Goal: Task Accomplishment & Management: Manage account settings

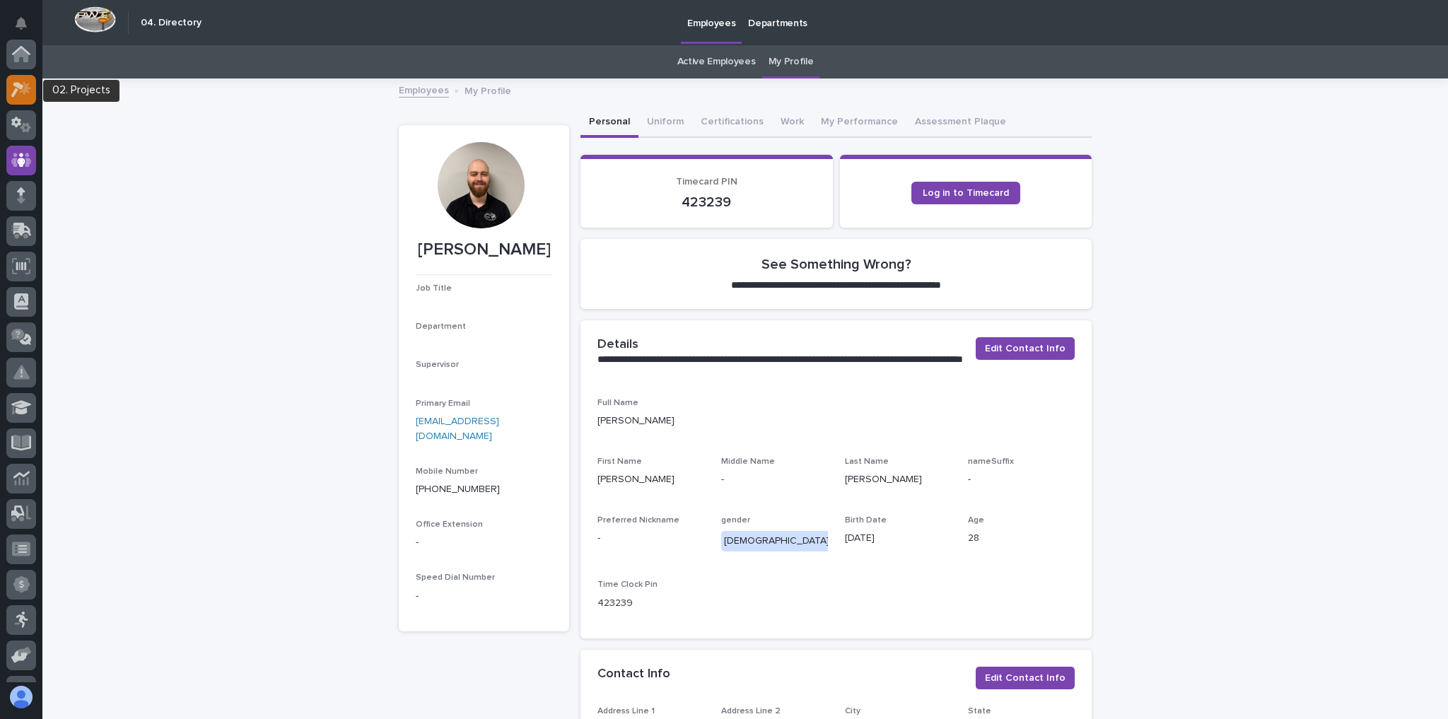
click at [16, 88] on icon at bounding box center [21, 89] width 20 height 16
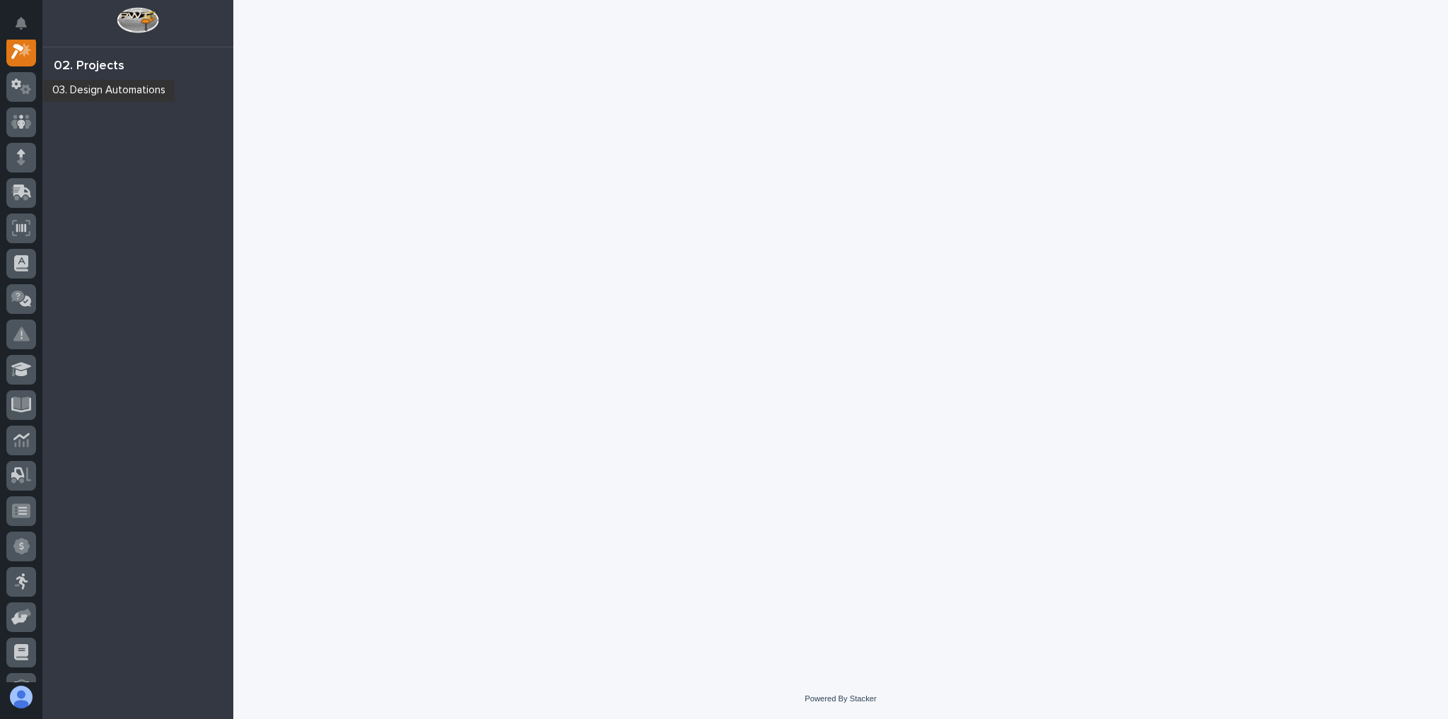
scroll to position [35, 0]
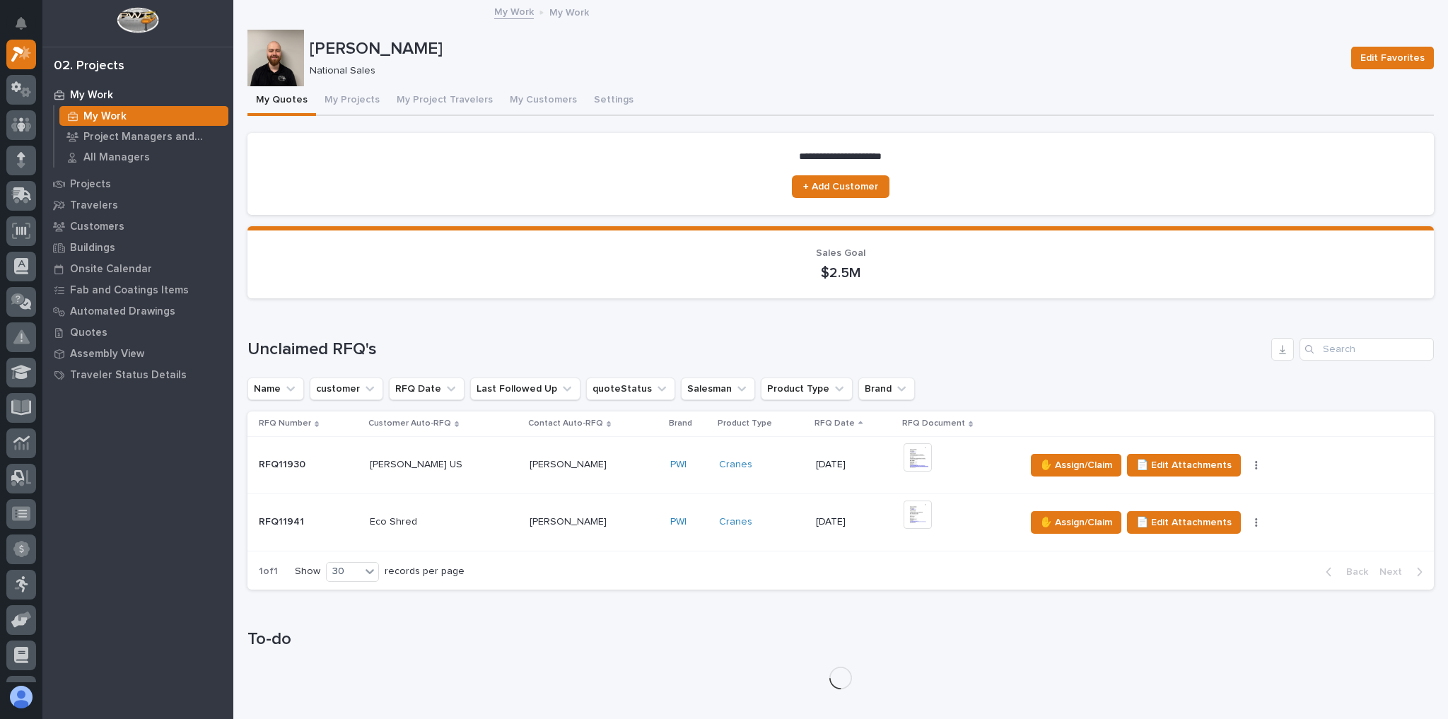
click at [485, 520] on p at bounding box center [444, 522] width 148 height 12
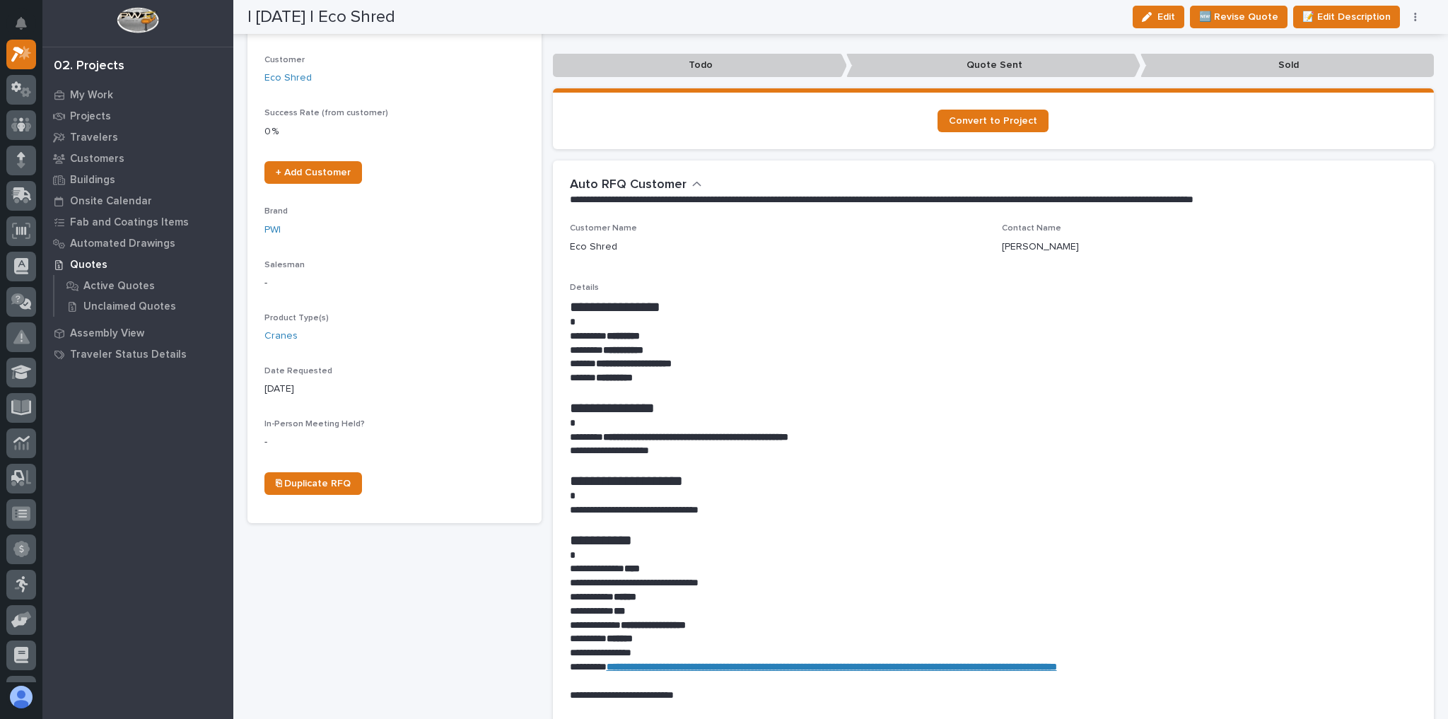
scroll to position [679, 0]
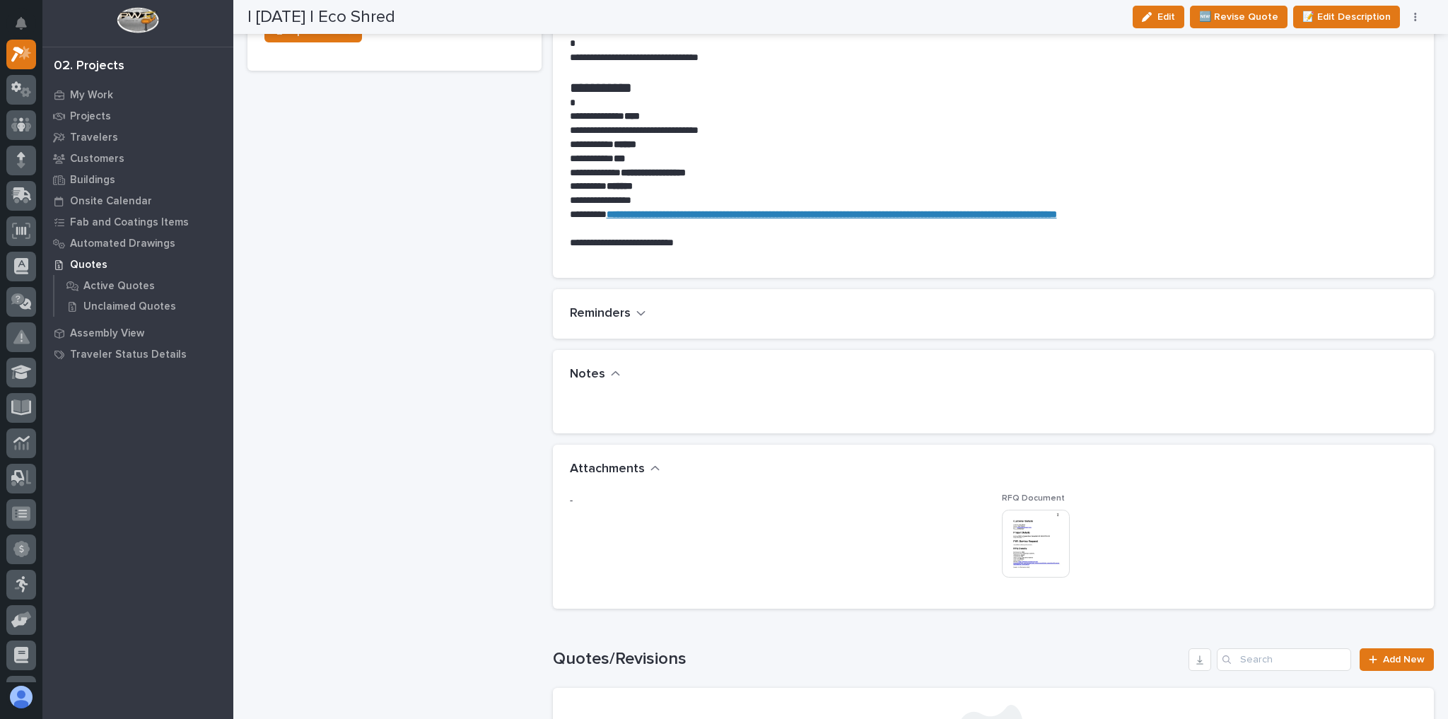
click at [985, 537] on div "- RFQ Document This file cannot be opened Download File" at bounding box center [994, 542] width 848 height 98
click at [1018, 537] on img at bounding box center [1036, 544] width 68 height 68
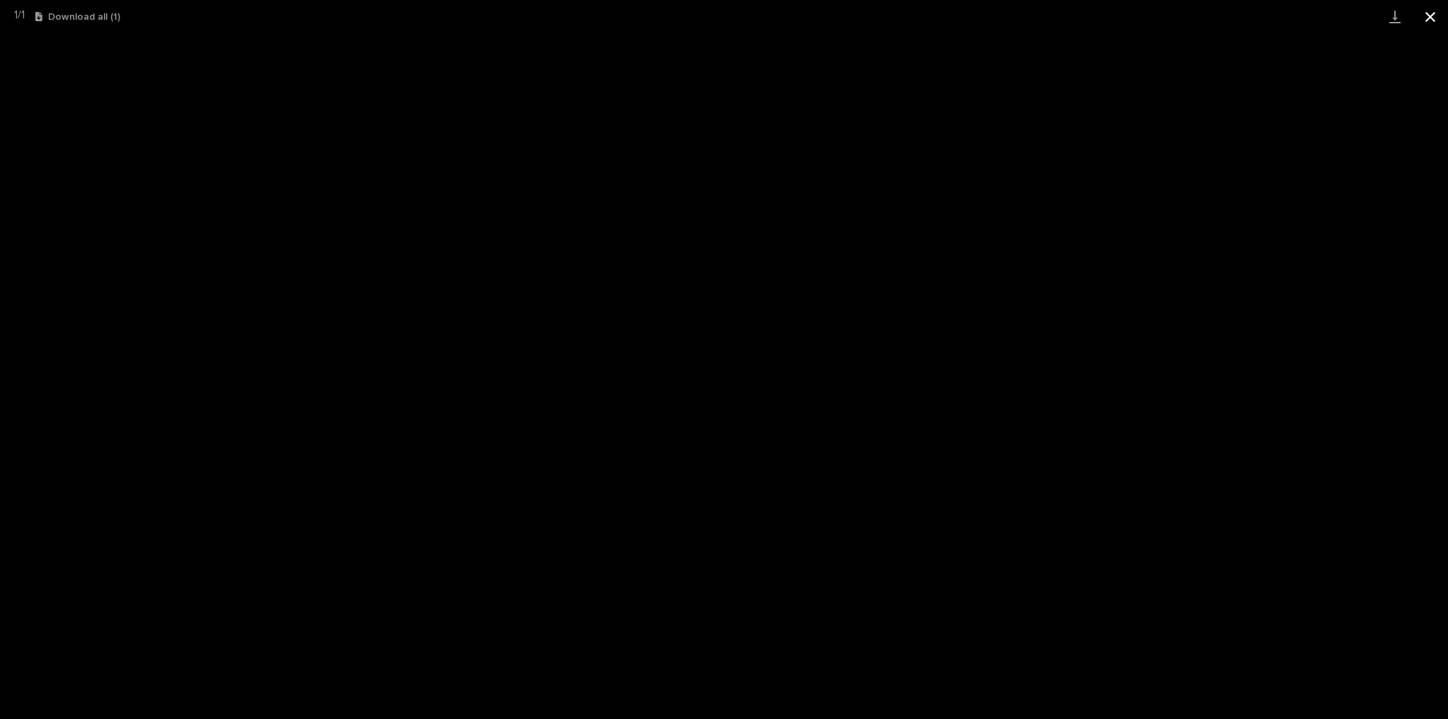
click at [1416, 21] on button "Close gallery" at bounding box center [1429, 16] width 35 height 33
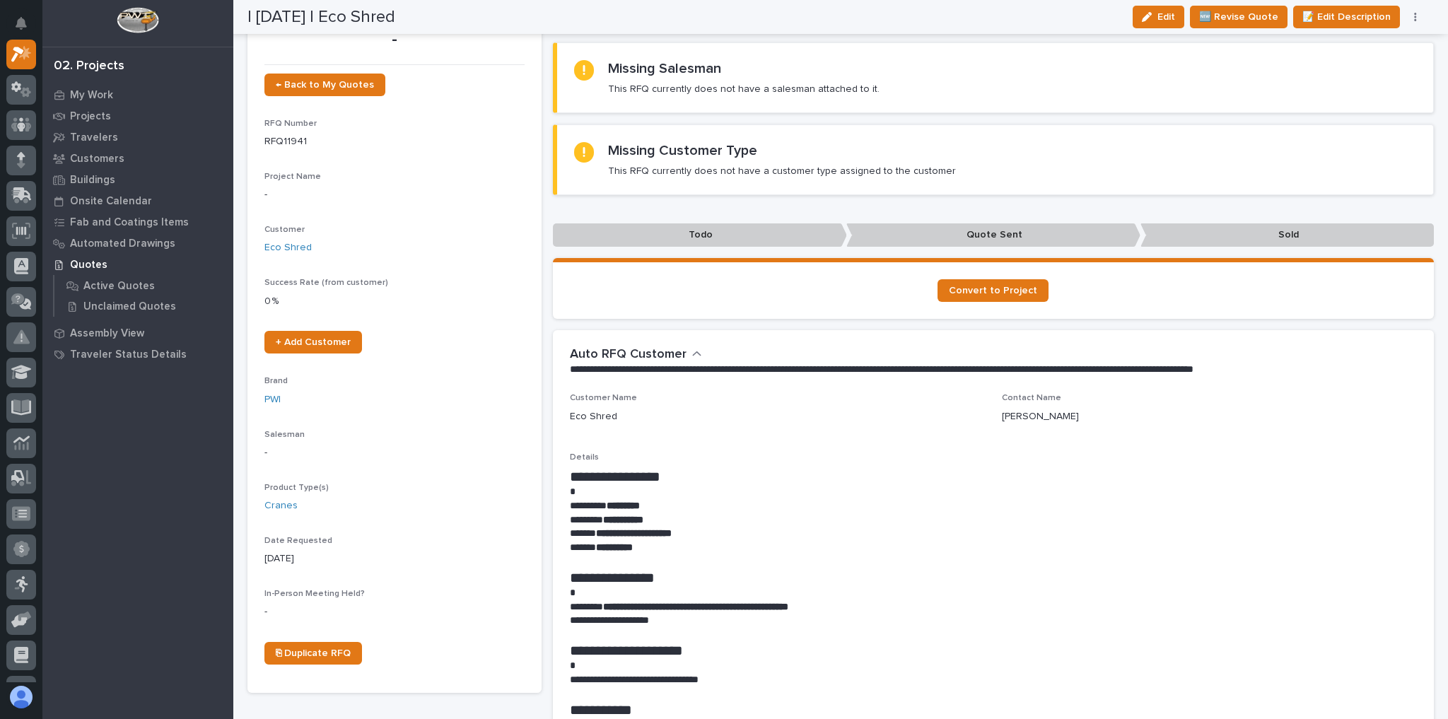
scroll to position [0, 0]
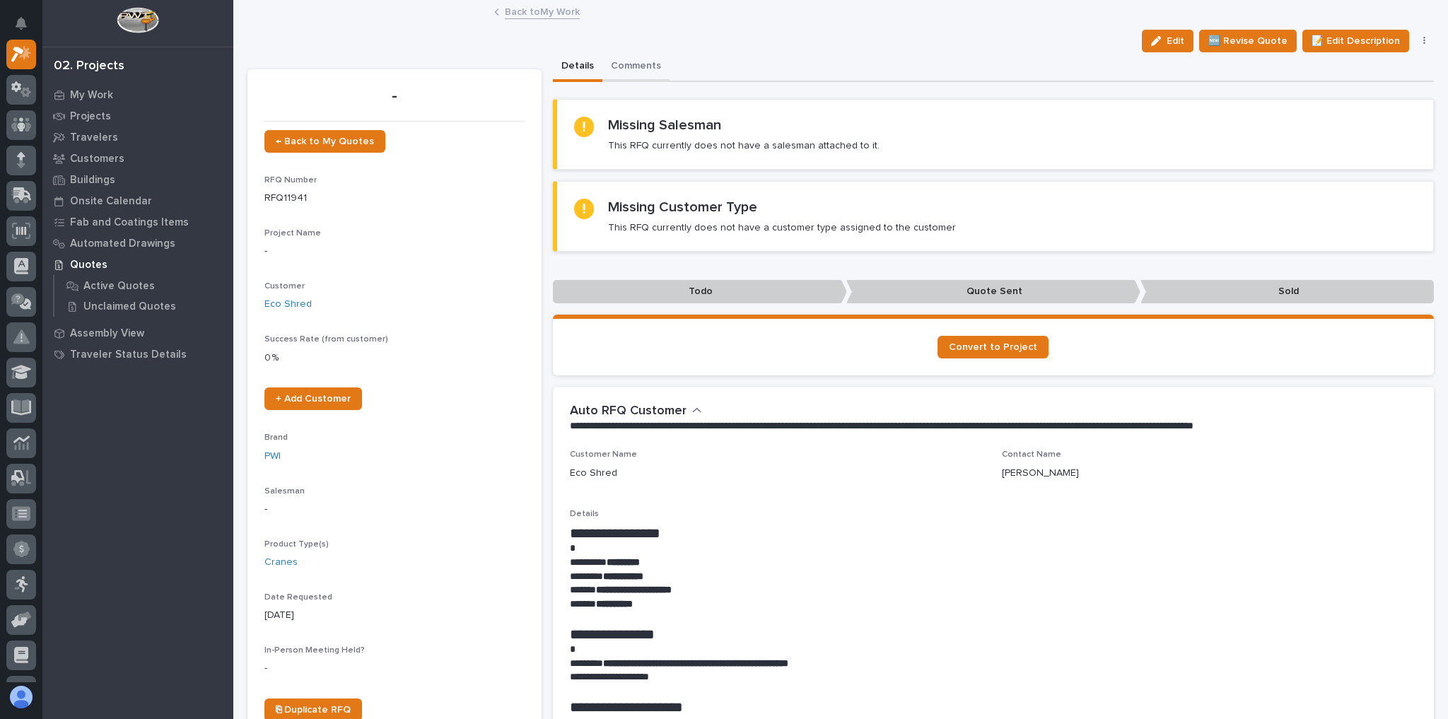
click at [644, 57] on button "Comments" at bounding box center [635, 67] width 67 height 30
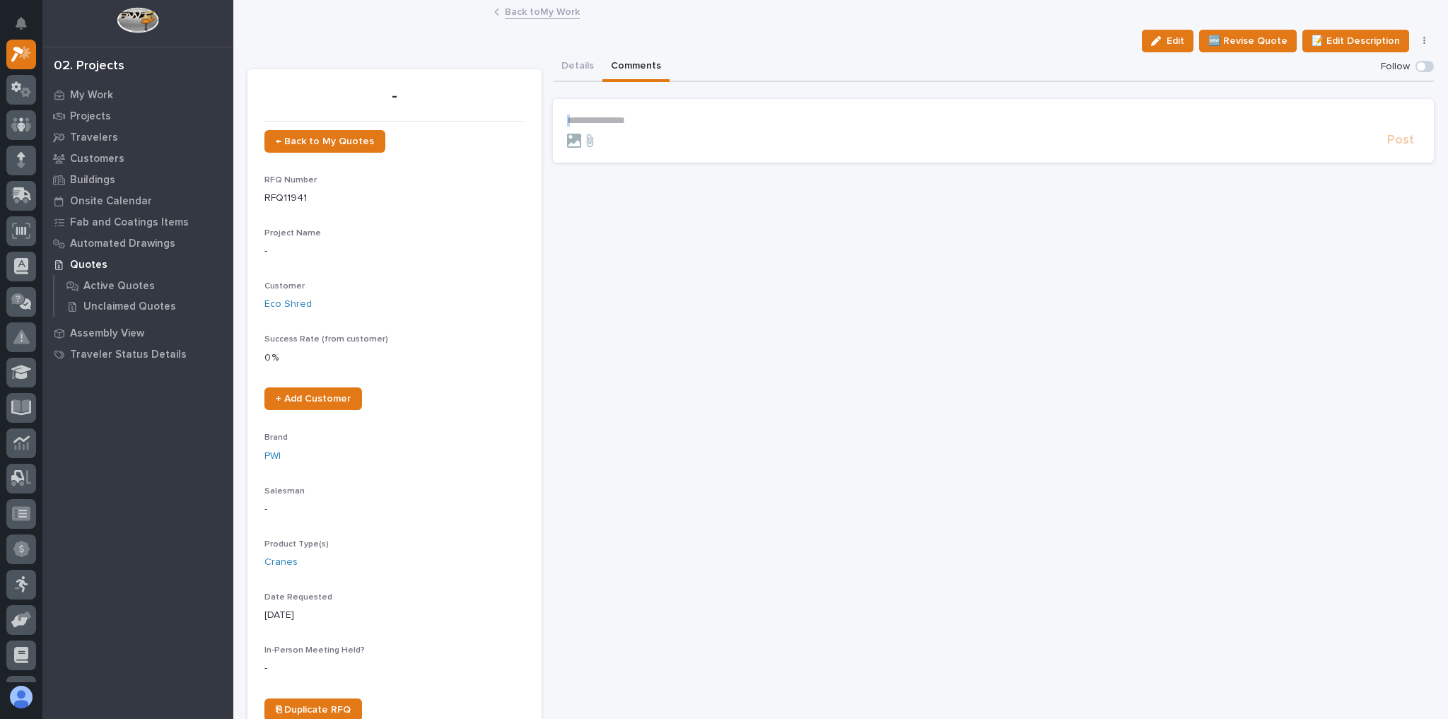
click at [644, 125] on form "**********" at bounding box center [993, 132] width 853 height 34
click at [635, 132] on div "Post" at bounding box center [993, 140] width 853 height 16
click at [633, 123] on p "**********" at bounding box center [993, 121] width 853 height 12
click at [633, 124] on p "**********" at bounding box center [993, 121] width 853 height 12
click at [1388, 144] on span "Post" at bounding box center [1400, 147] width 27 height 16
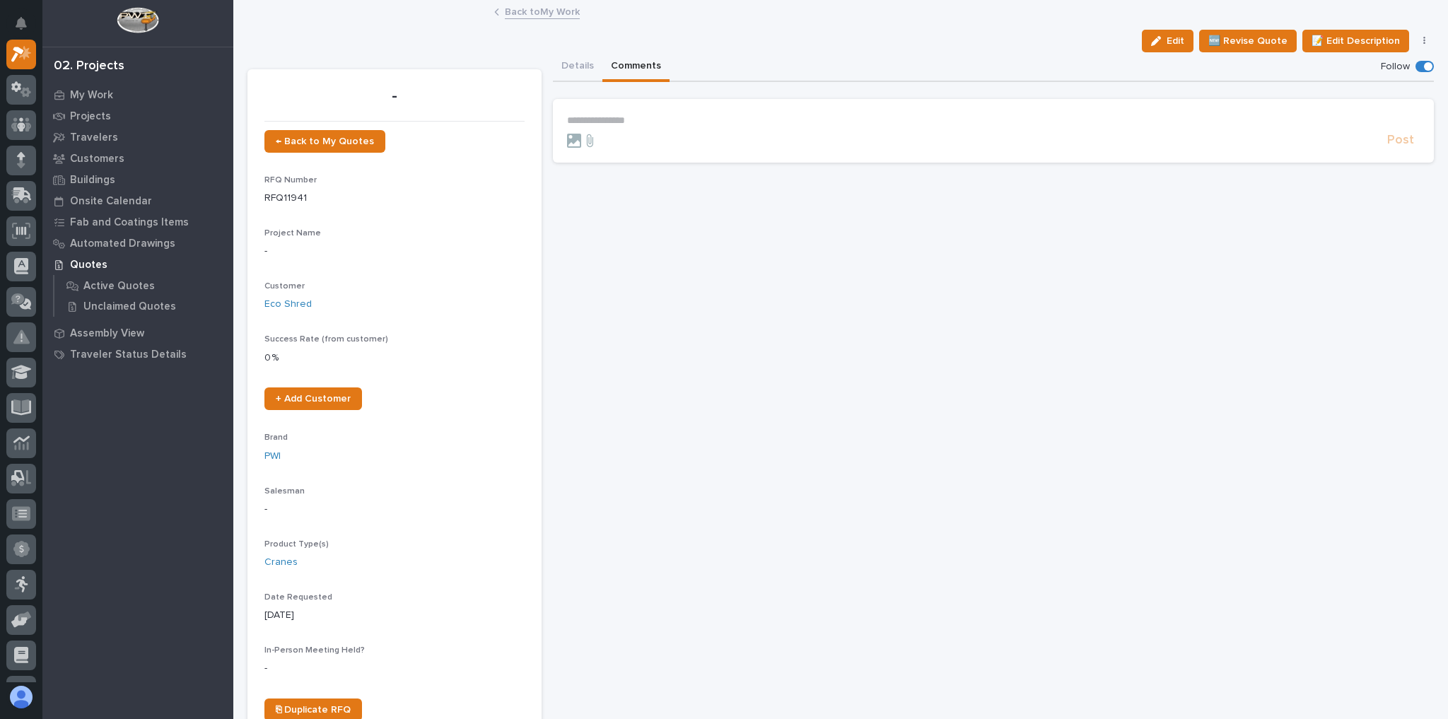
click at [549, 14] on link "Back to My Work" at bounding box center [542, 11] width 75 height 16
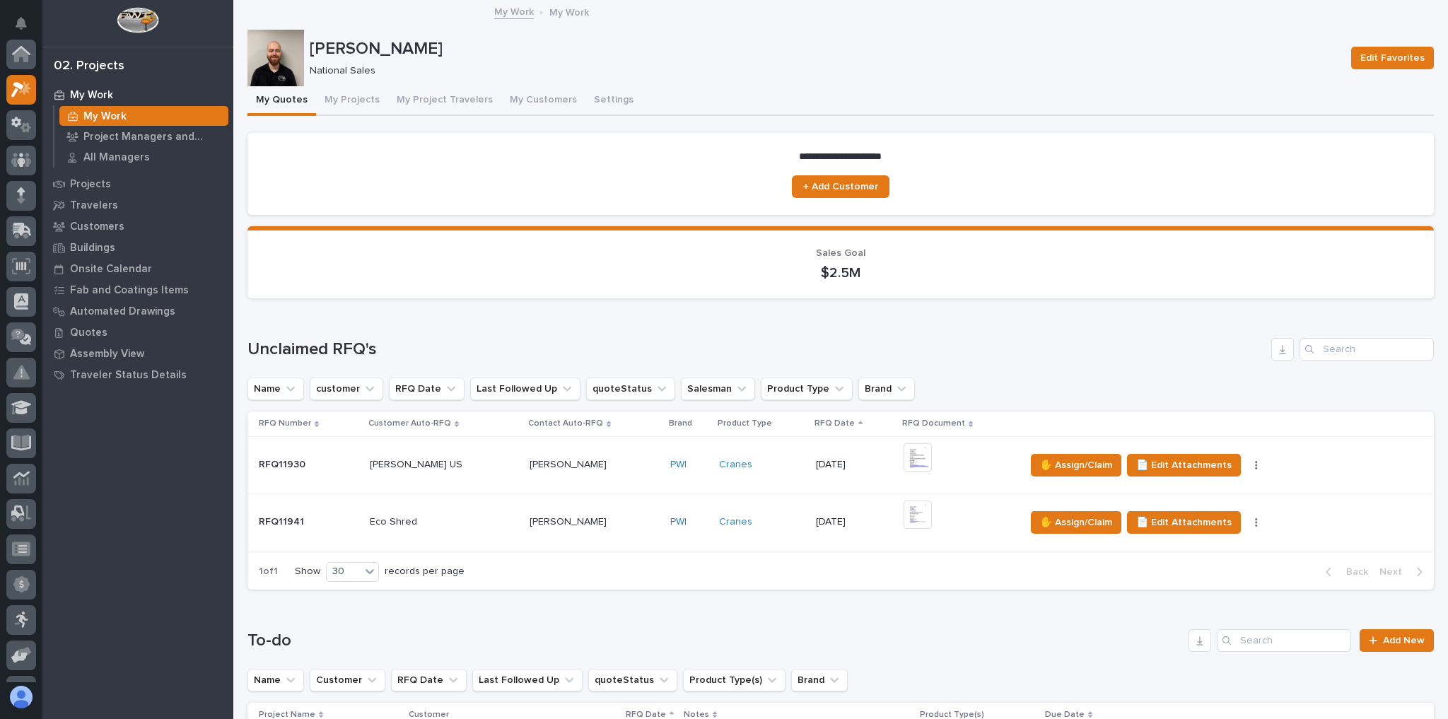
scroll to position [38, 0]
click at [1246, 521] on button "button" at bounding box center [1256, 522] width 20 height 10
click at [1255, 521] on icon "button" at bounding box center [1256, 522] width 2 height 8
click at [1087, 518] on span "✋ Assign/Claim" at bounding box center [1076, 522] width 72 height 17
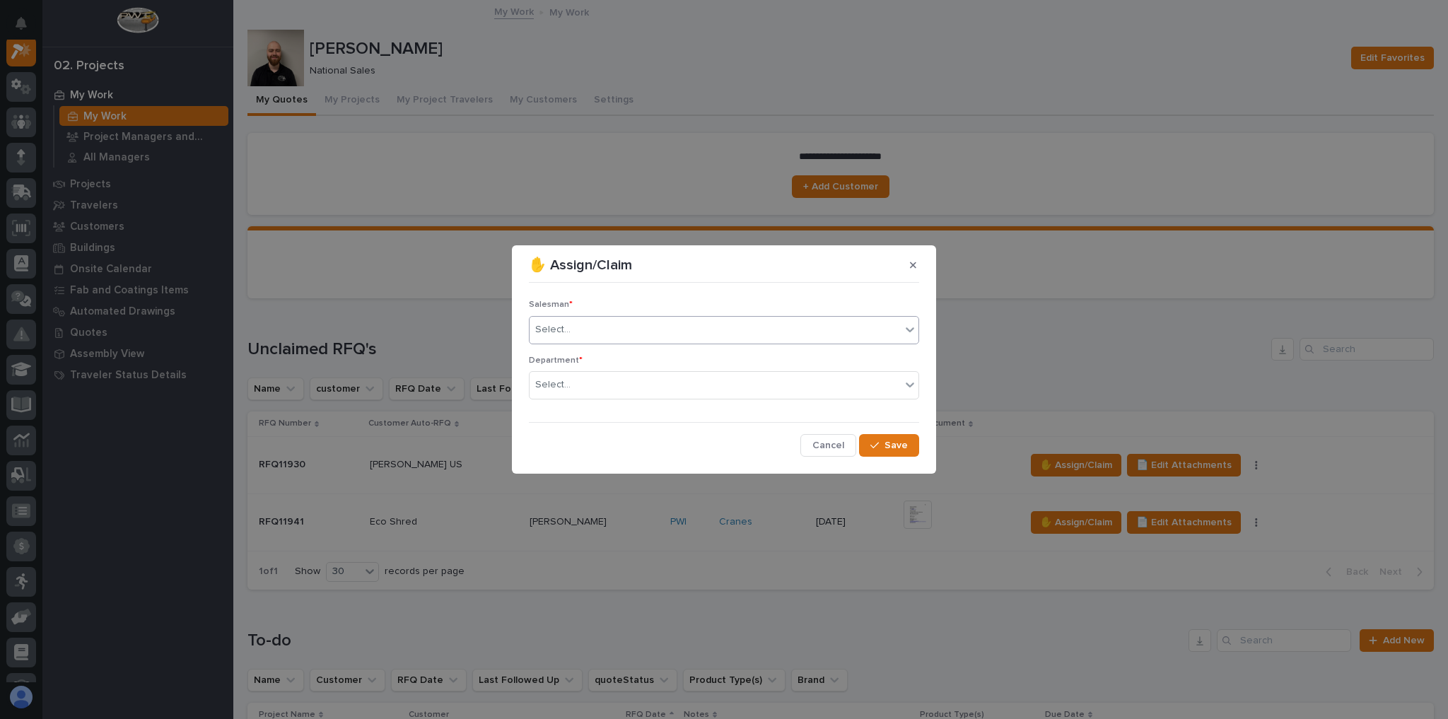
drag, startPoint x: 623, startPoint y: 300, endPoint x: 623, endPoint y: 317, distance: 17.0
click at [623, 303] on p "Salesman *" at bounding box center [724, 305] width 390 height 10
click at [623, 324] on div "Select..." at bounding box center [714, 329] width 371 height 23
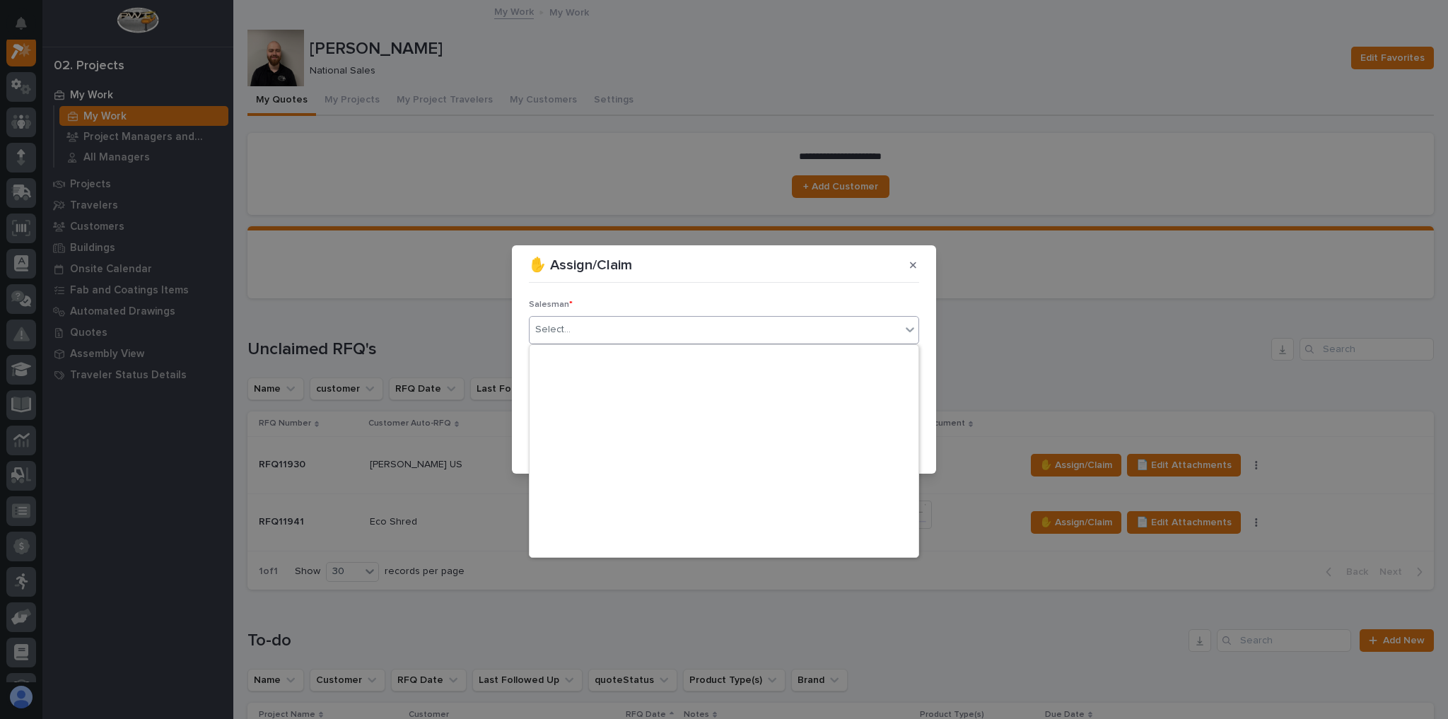
scroll to position [307, 0]
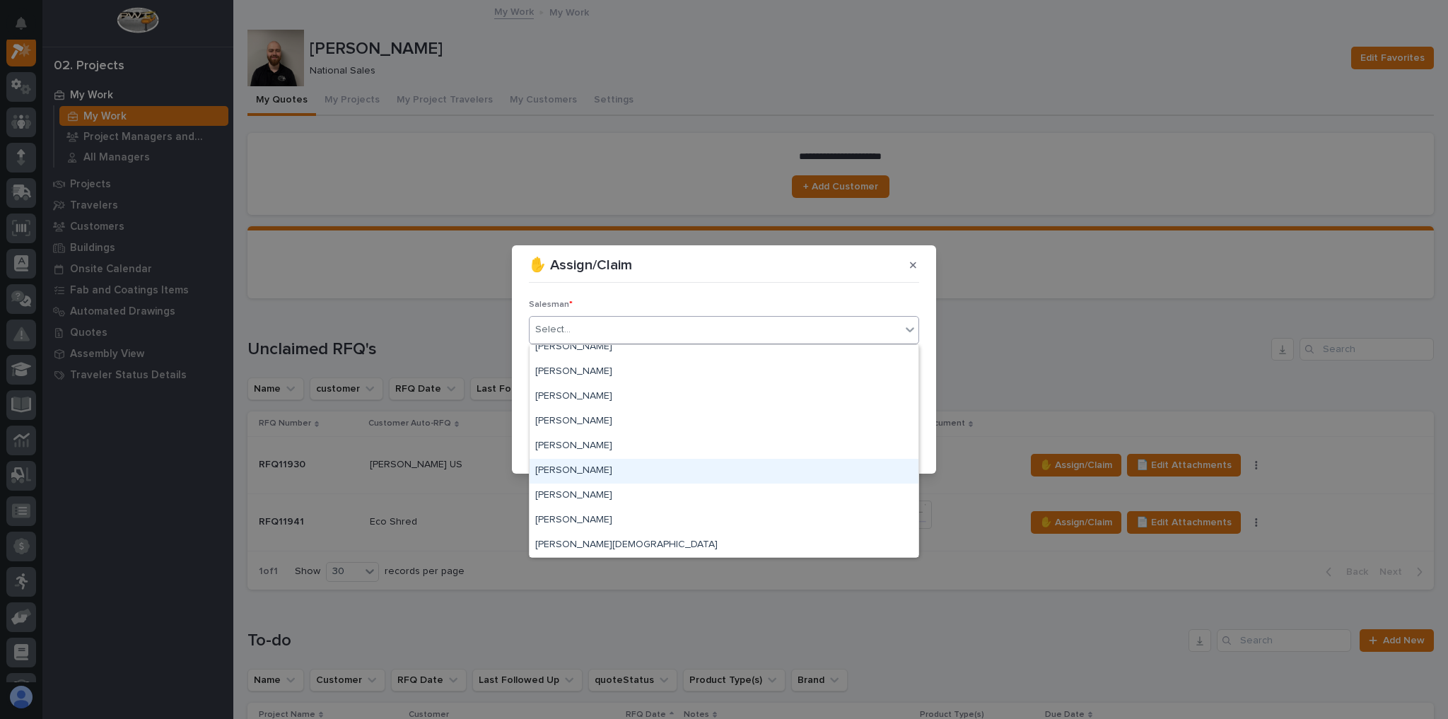
drag, startPoint x: 665, startPoint y: 459, endPoint x: 641, endPoint y: 427, distance: 39.9
click at [665, 459] on div "[PERSON_NAME]" at bounding box center [723, 471] width 389 height 25
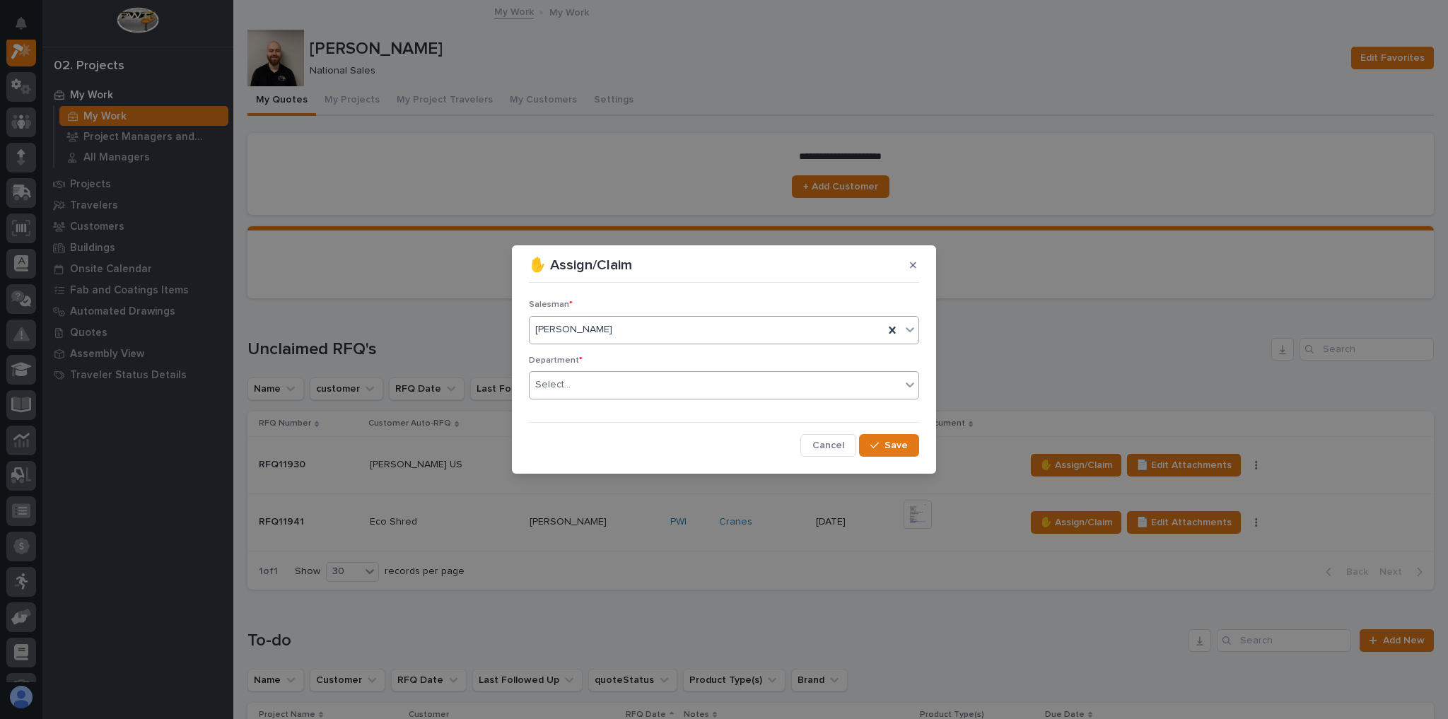
click at [594, 378] on div "Select..." at bounding box center [714, 384] width 371 height 23
click at [612, 411] on div "National Sales" at bounding box center [723, 411] width 389 height 25
click at [895, 442] on span "Save" at bounding box center [895, 445] width 23 height 13
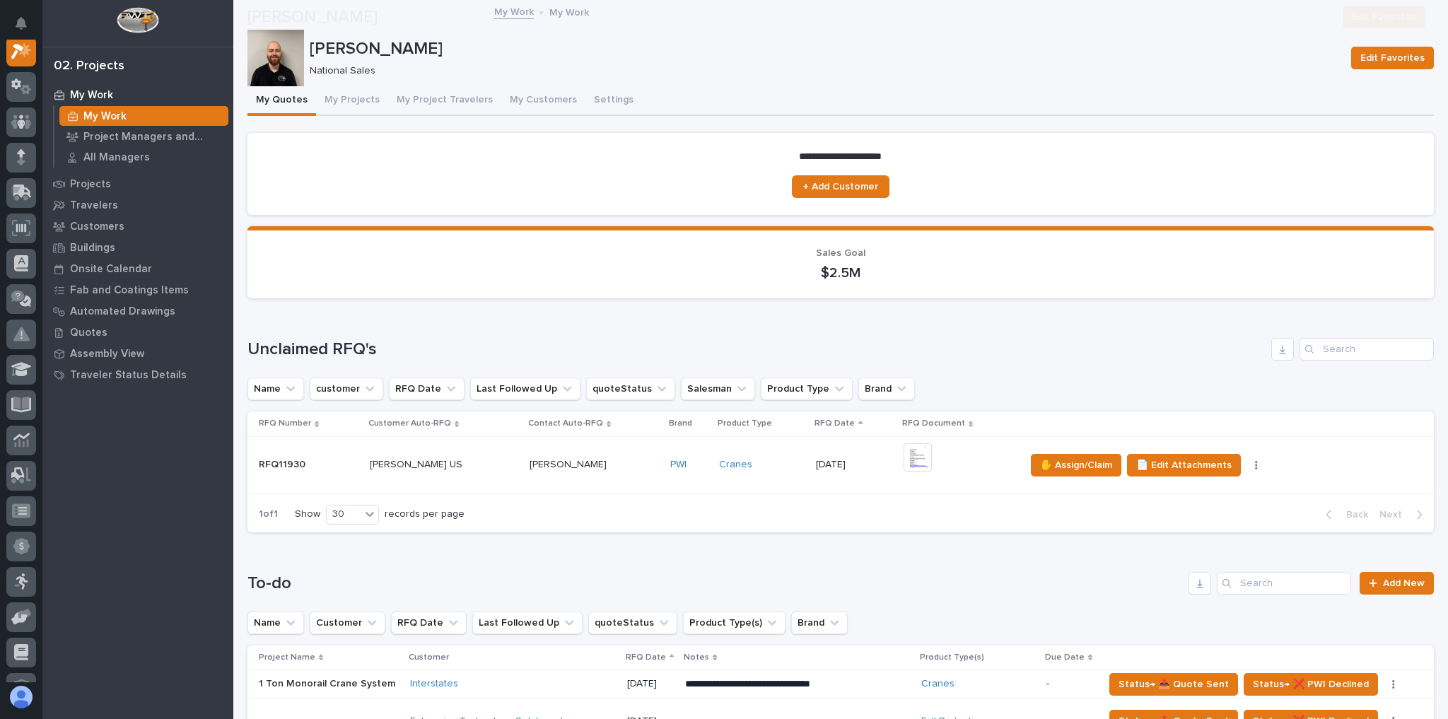
scroll to position [396, 0]
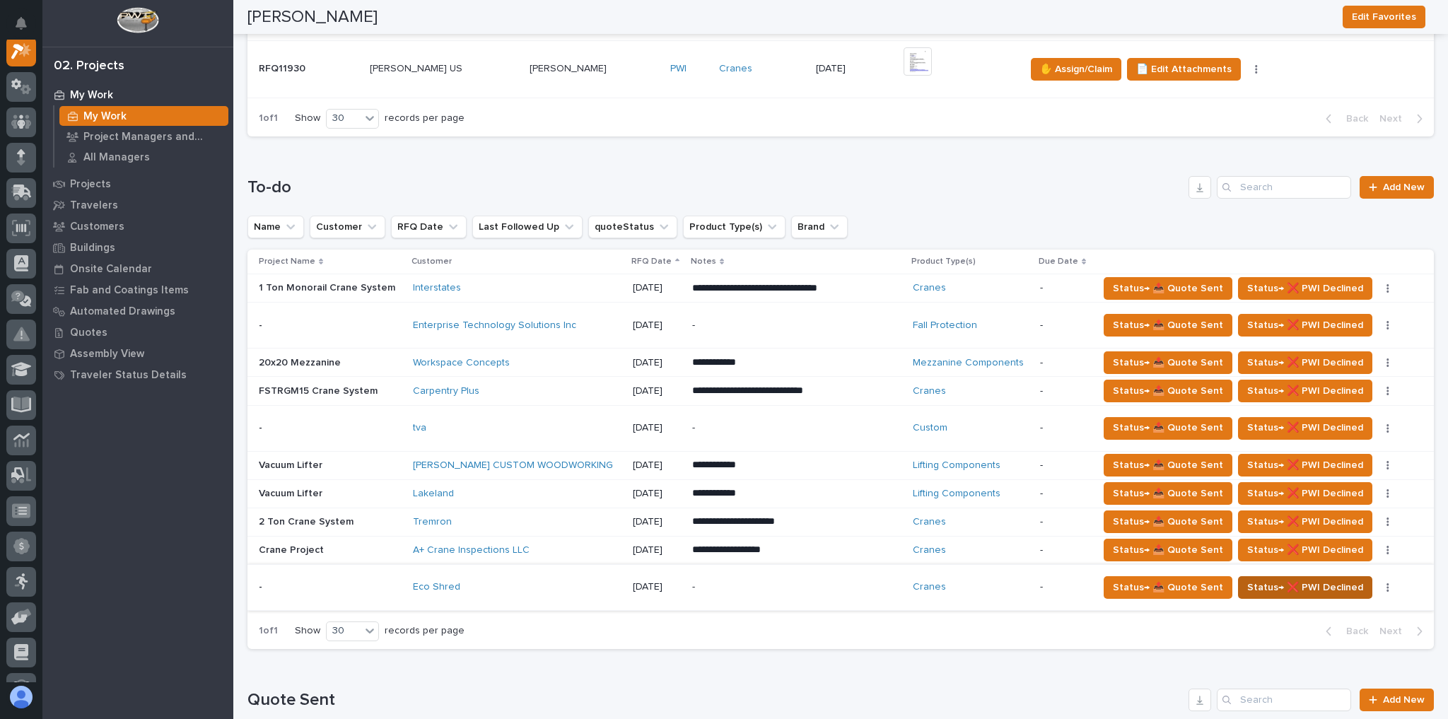
click at [1284, 580] on span "Status→ ❌ PWI Declined" at bounding box center [1305, 587] width 116 height 17
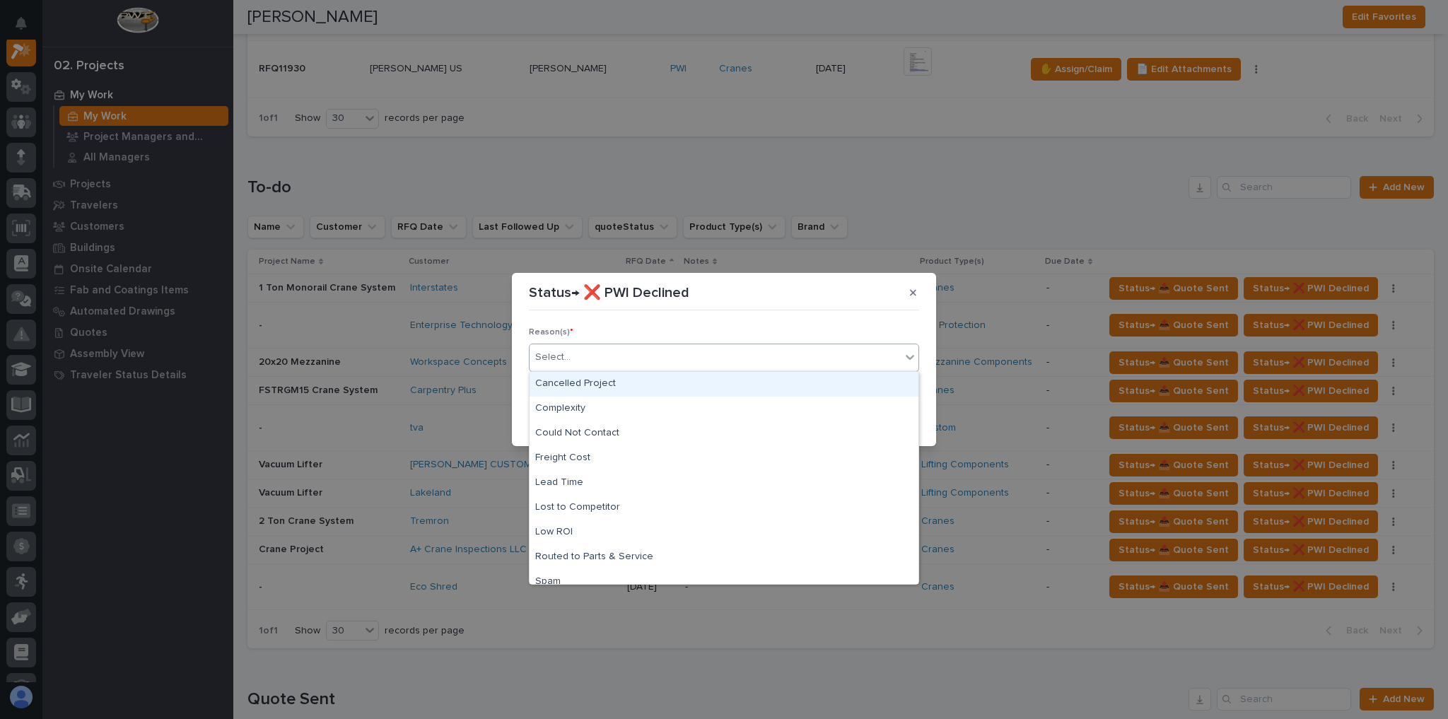
click at [575, 366] on div "Select..." at bounding box center [714, 357] width 371 height 23
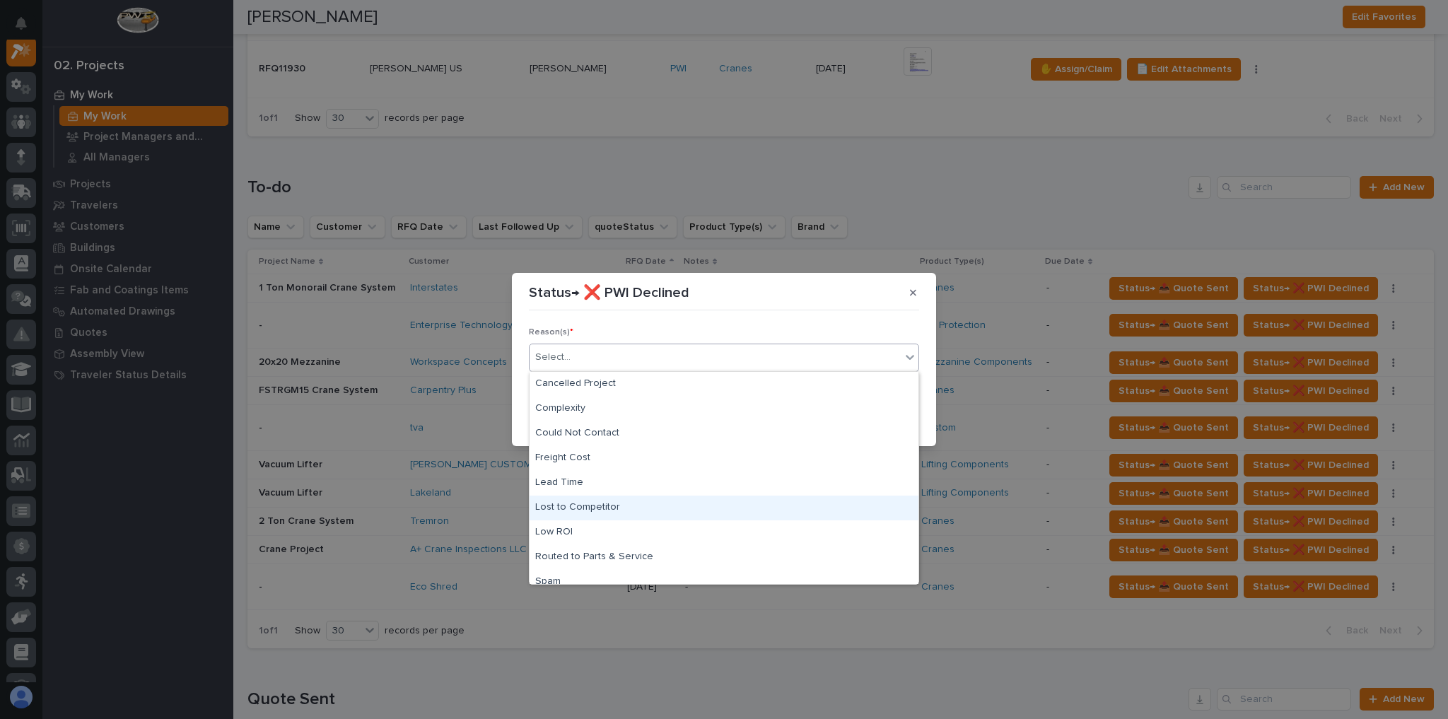
scroll to position [35, 0]
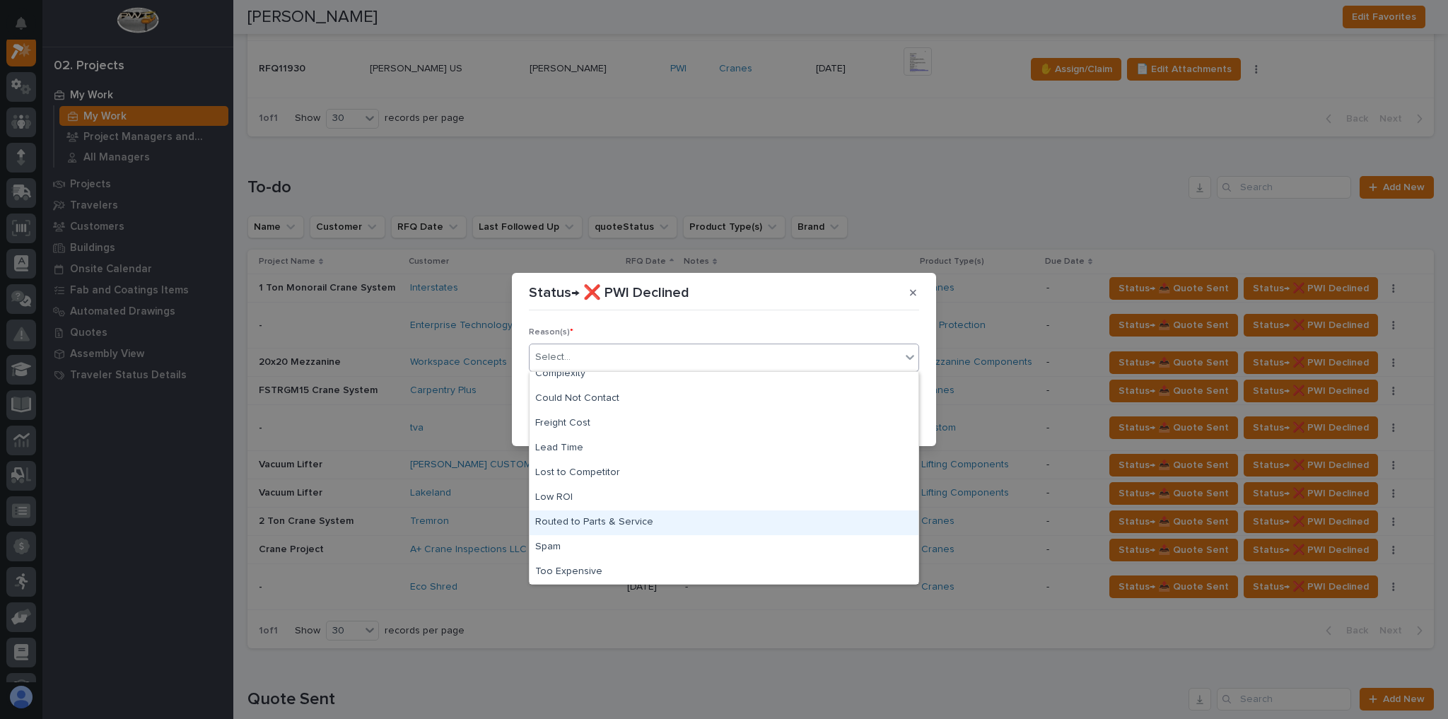
click at [603, 515] on div "Routed to Parts & Service" at bounding box center [723, 522] width 389 height 25
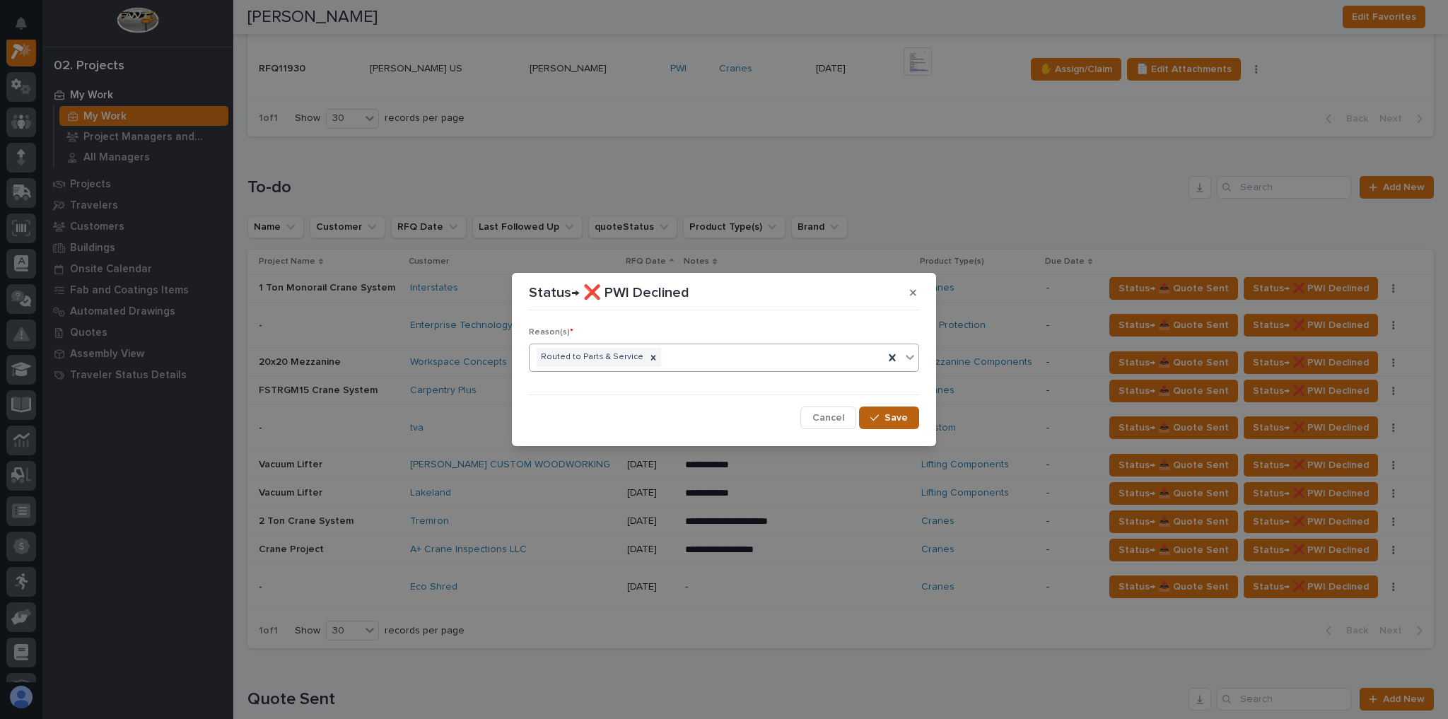
click at [879, 416] on icon "button" at bounding box center [874, 418] width 8 height 10
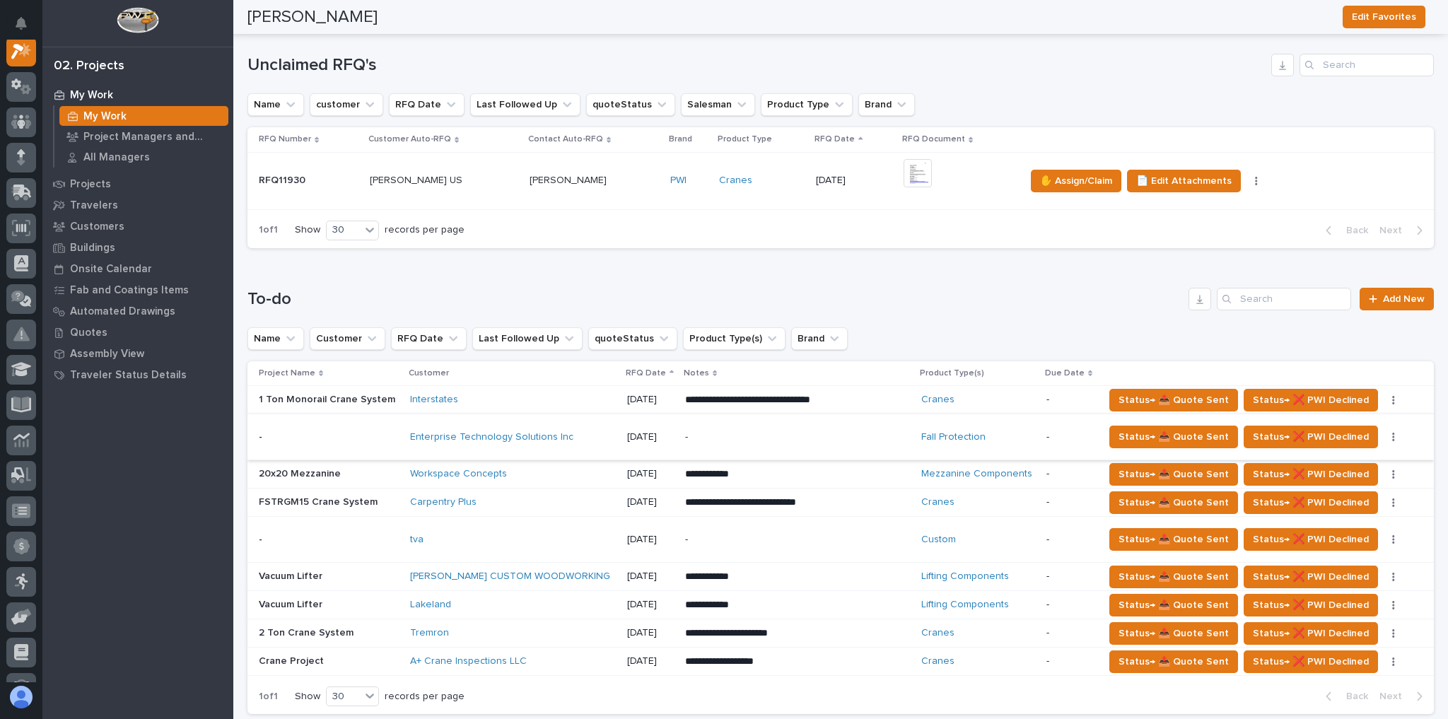
scroll to position [283, 0]
